Goal: Check status: Check status

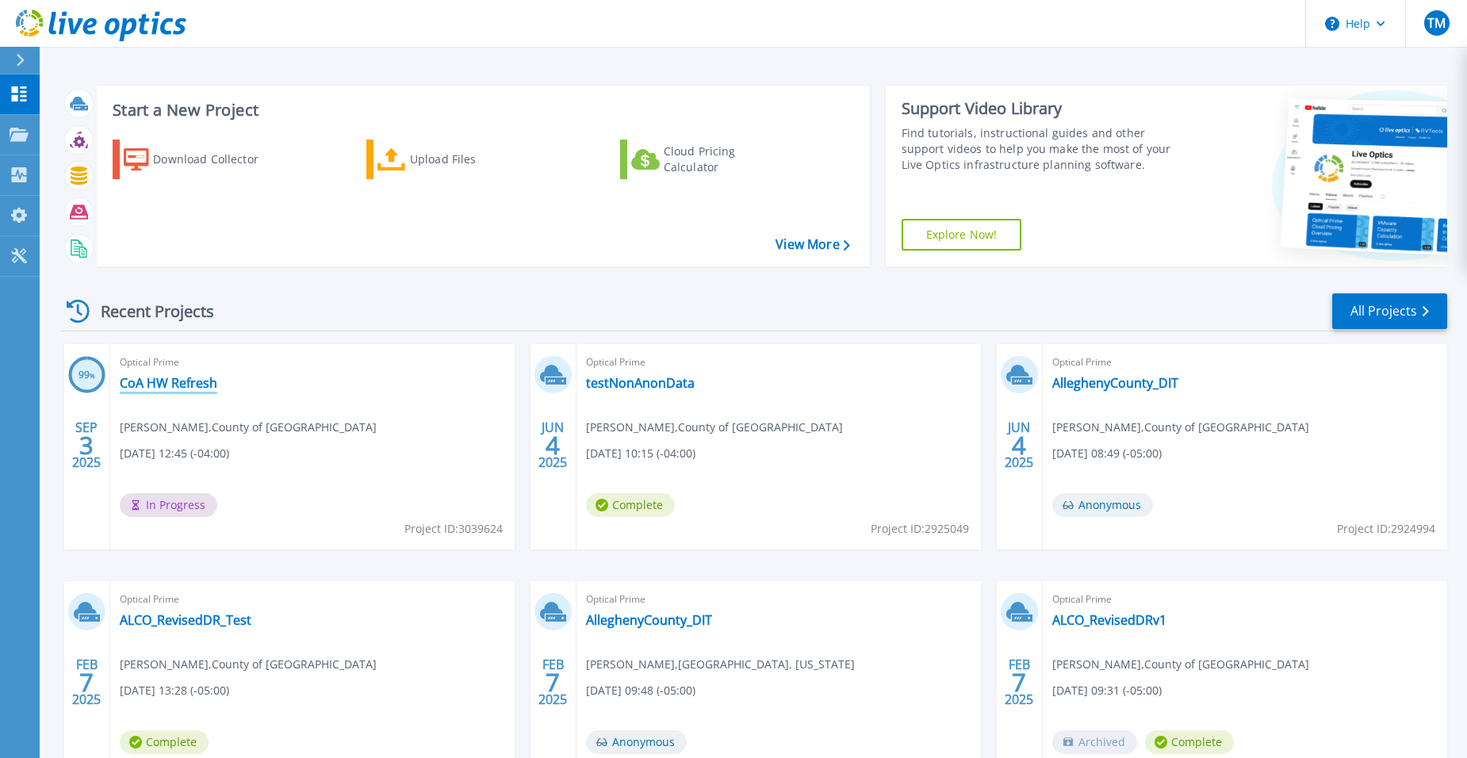
click at [182, 386] on link "CoA HW Refresh" at bounding box center [169, 383] width 98 height 16
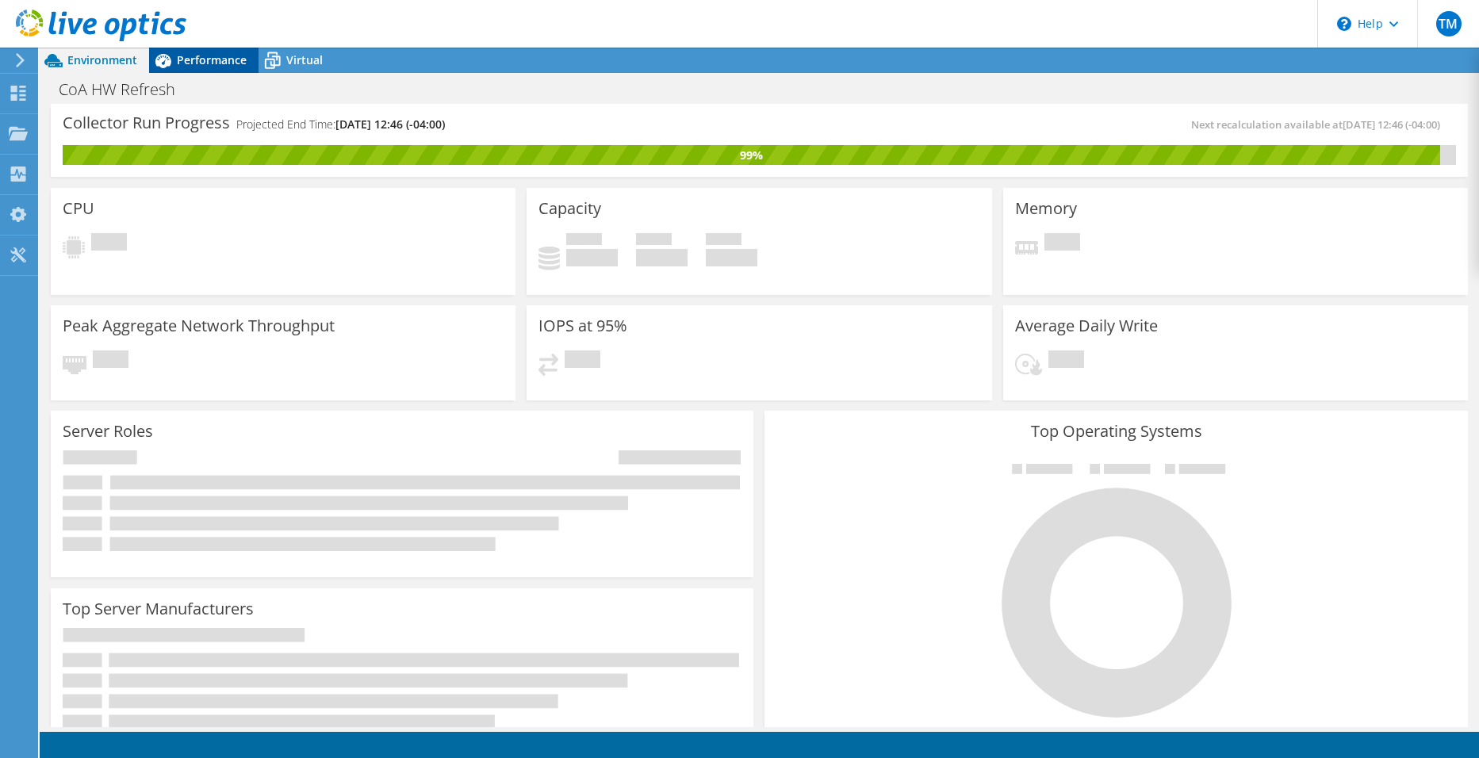
click at [223, 59] on span "Performance" at bounding box center [212, 59] width 70 height 15
